Goal: Information Seeking & Learning: Learn about a topic

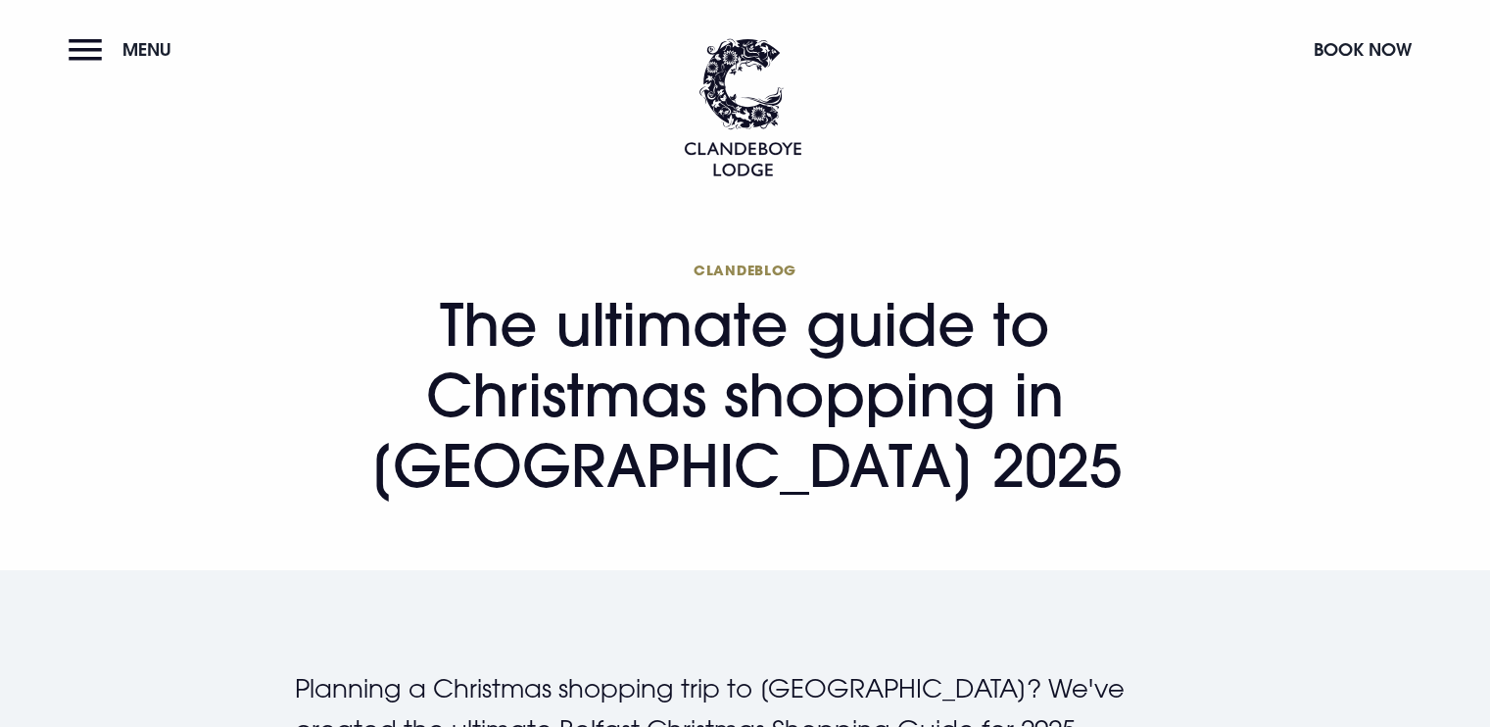
click at [1151, 499] on h1 "Clandeblog The ultimate guide to Christmas shopping in Belfast 2025" at bounding box center [745, 381] width 901 height 240
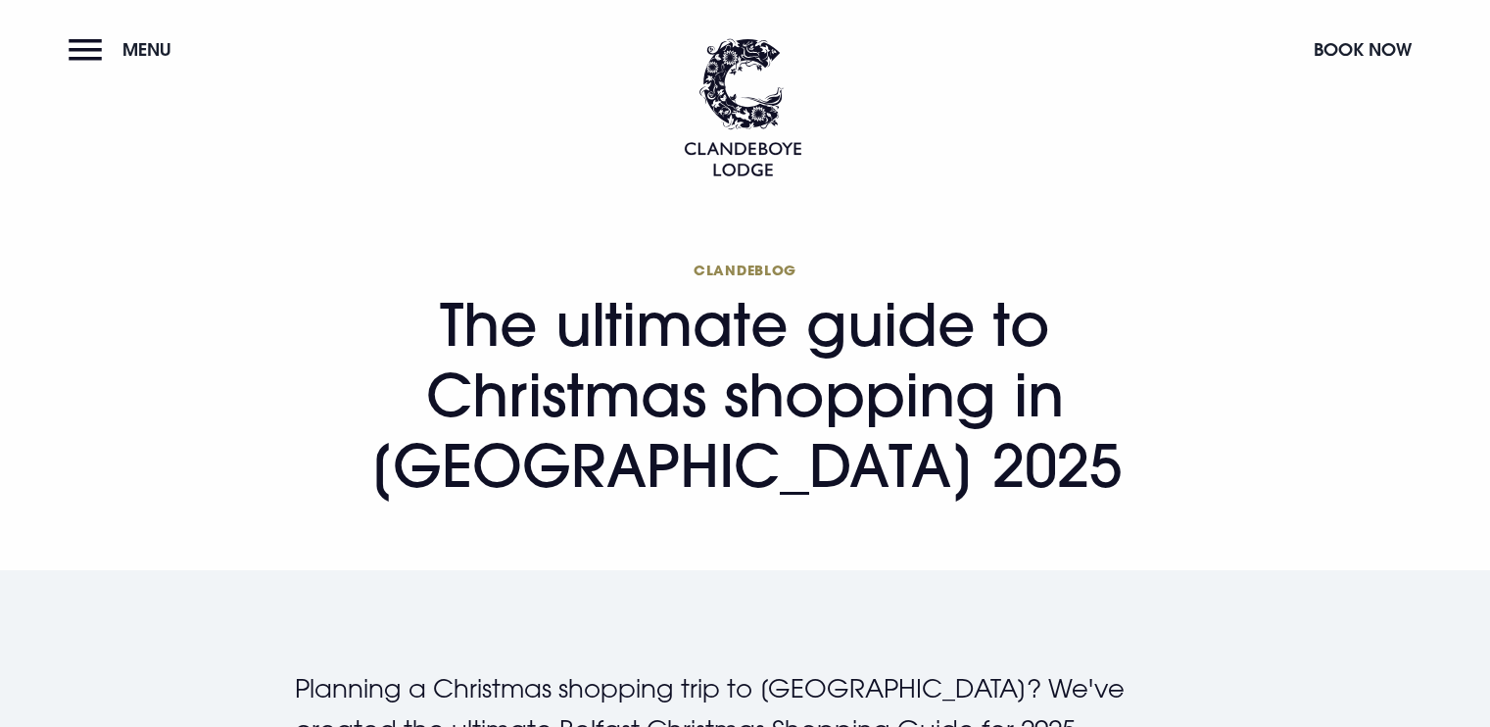
click at [1151, 499] on h1 "Clandeblog The ultimate guide to Christmas shopping in Belfast 2025" at bounding box center [745, 381] width 901 height 240
click at [102, 57] on button "Menu" at bounding box center [125, 49] width 113 height 42
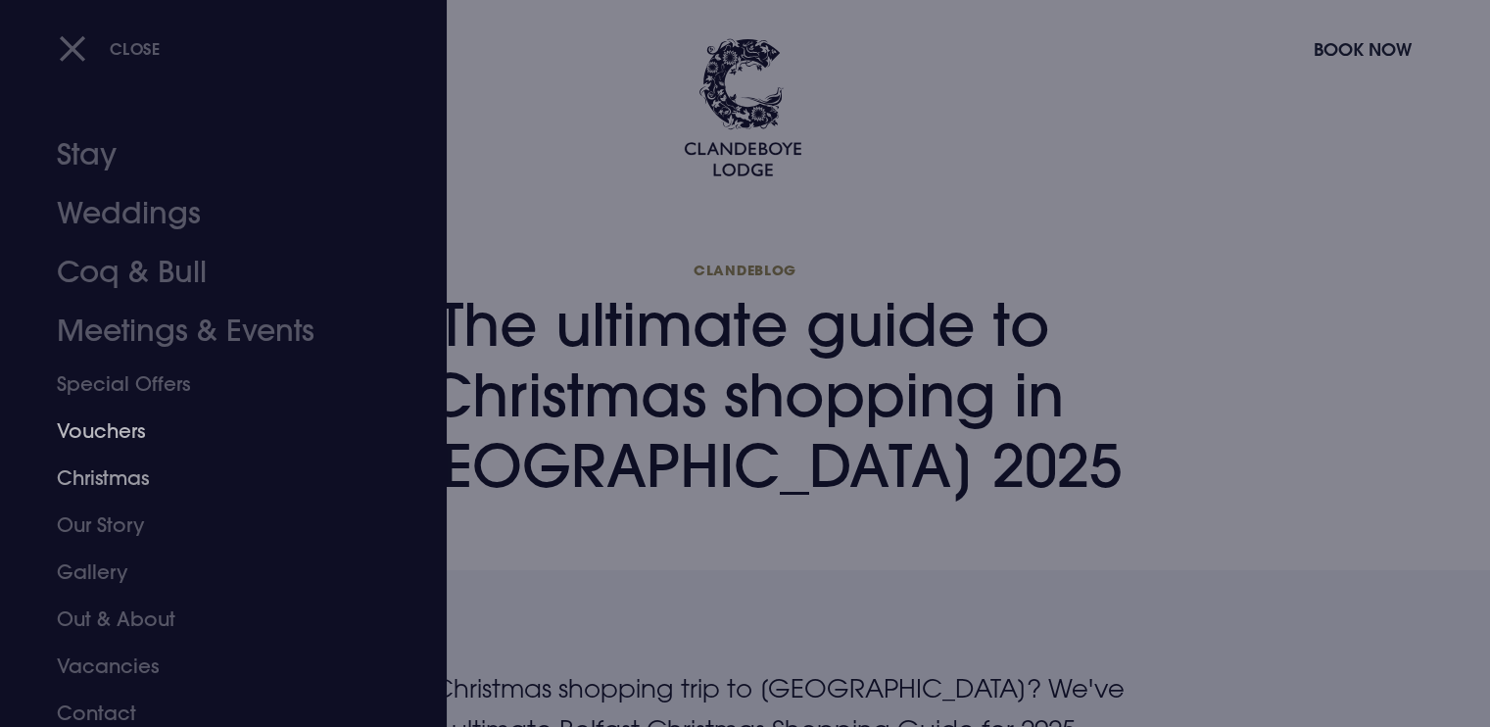
click at [106, 477] on link "Christmas" at bounding box center [212, 478] width 310 height 47
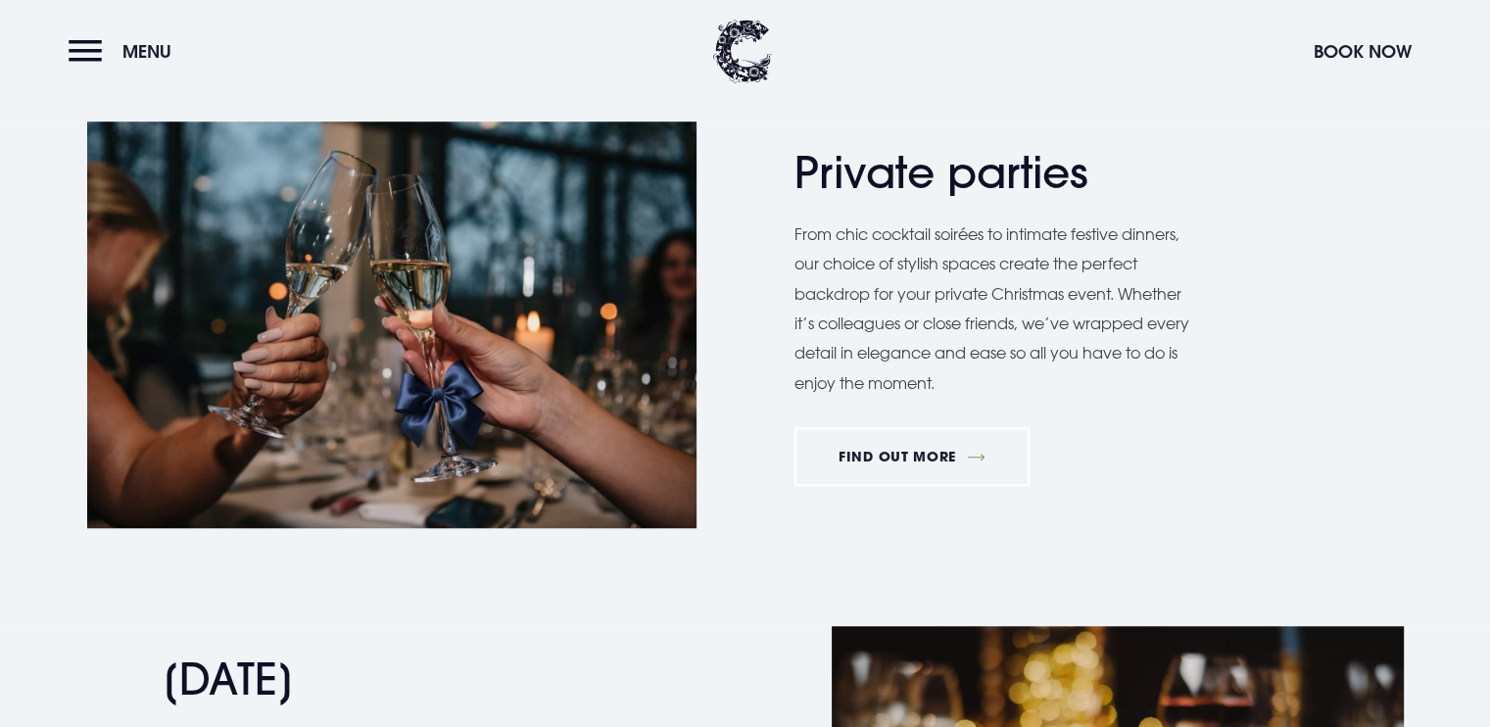
scroll to position [1399, 0]
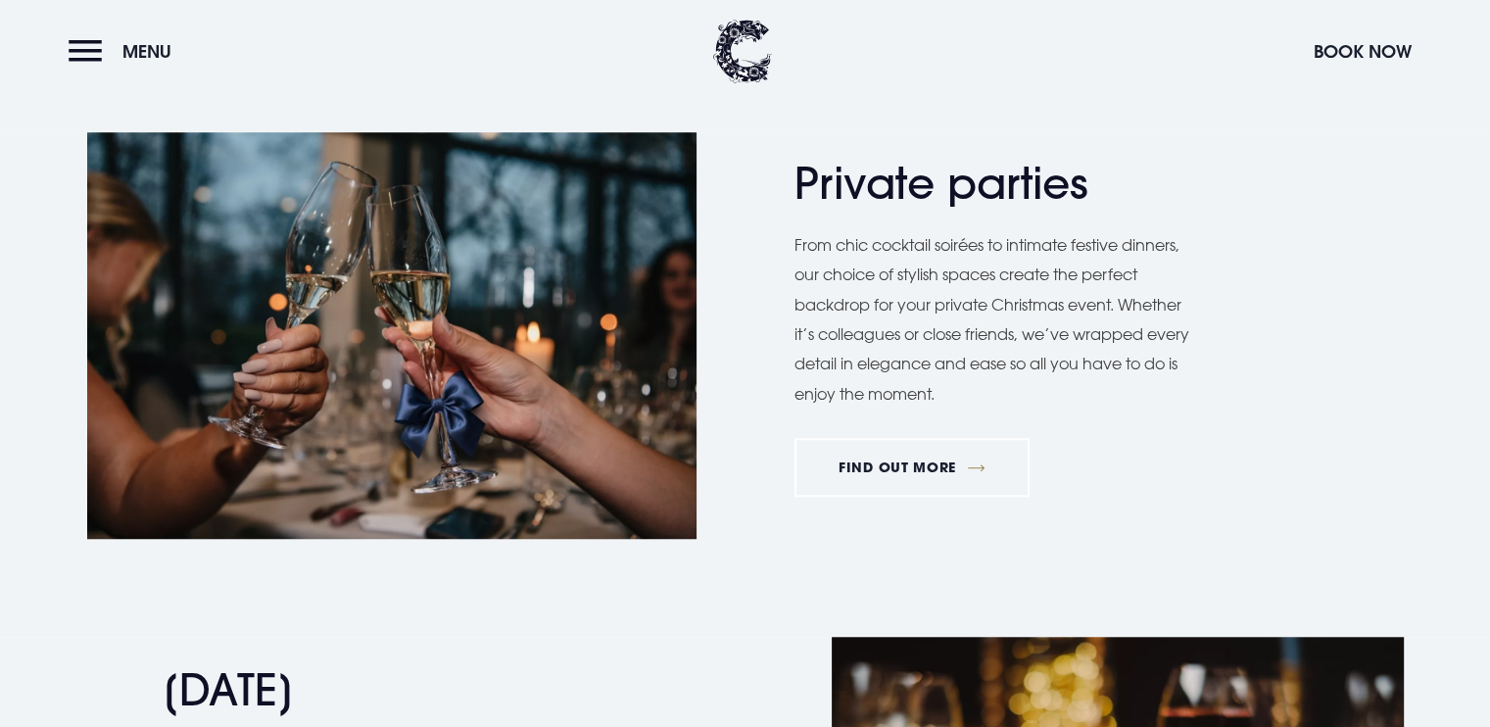
click at [976, 496] on div "Private parties From chic cocktail soirées to intimate festive dinners, our cho…" at bounding box center [1099, 335] width 609 height 355
click at [988, 485] on link "FIND OUT MORE" at bounding box center [913, 467] width 236 height 59
